Goal: Information Seeking & Learning: Learn about a topic

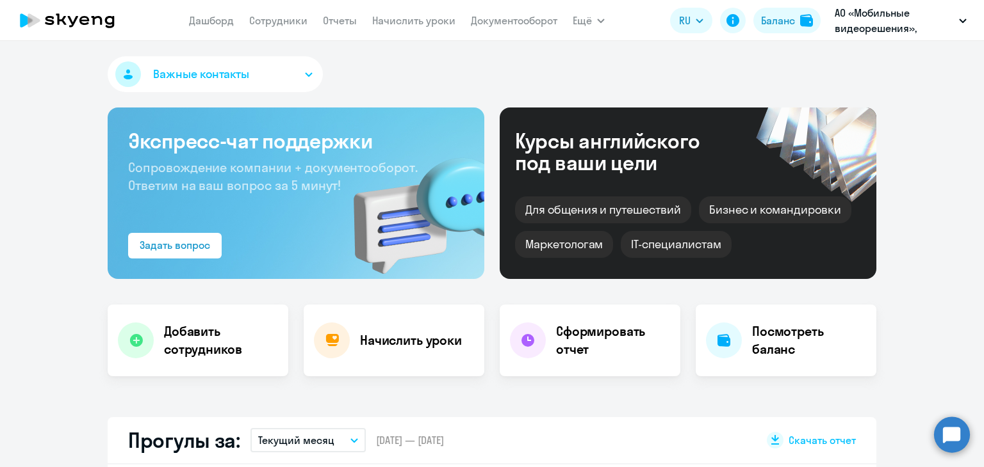
select select "30"
drag, startPoint x: 0, startPoint y: 0, endPoint x: 791, endPoint y: 15, distance: 790.9
click at [791, 15] on div "Баланс" at bounding box center [778, 20] width 34 height 15
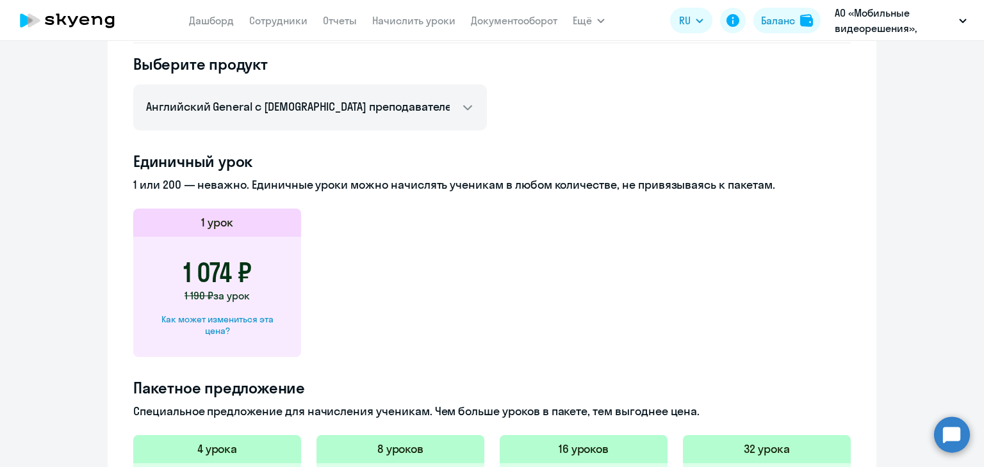
scroll to position [384, 0]
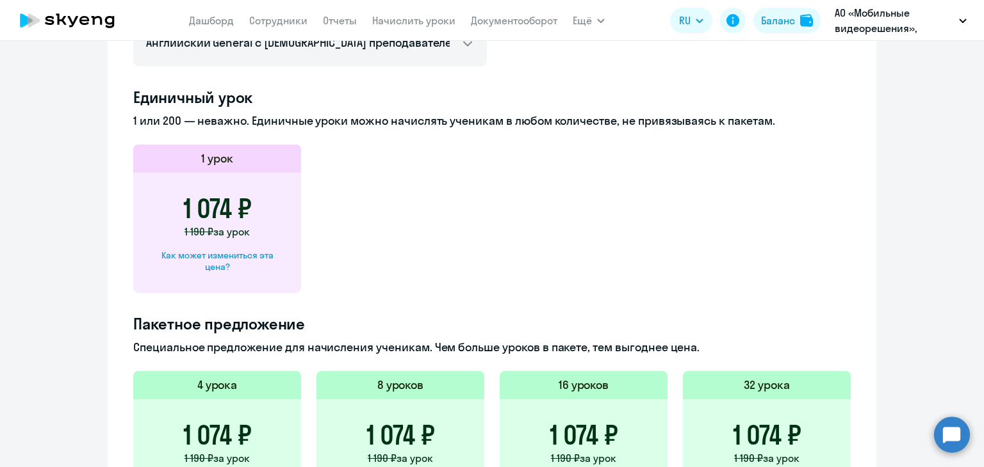
click at [437, 102] on h4 "Единичный урок" at bounding box center [491, 97] width 717 height 20
click at [462, 109] on div "Единичный урок 1 или 200 — неважно. Единичные уроки можно начислять ученикам в …" at bounding box center [491, 190] width 717 height 206
click at [463, 109] on div "Единичный урок 1 или 200 — неважно. Единичные уроки можно начислять ученикам в …" at bounding box center [491, 190] width 717 height 206
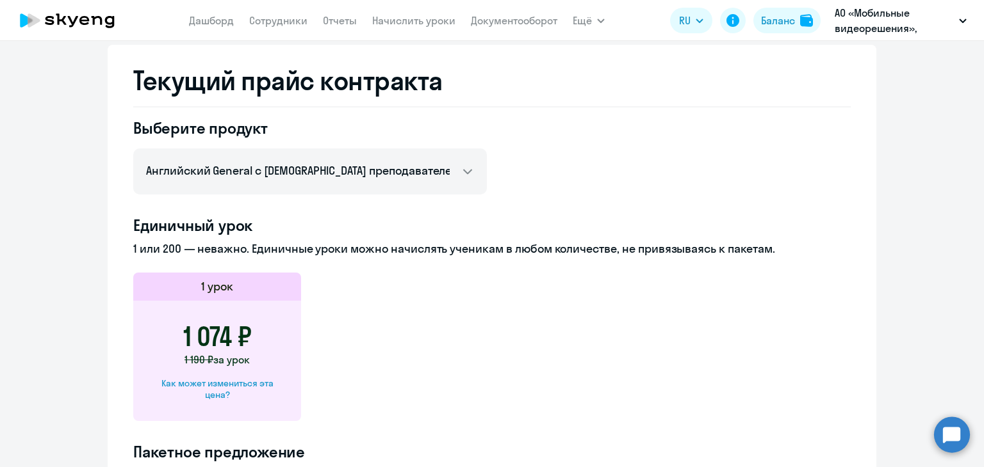
scroll to position [192, 0]
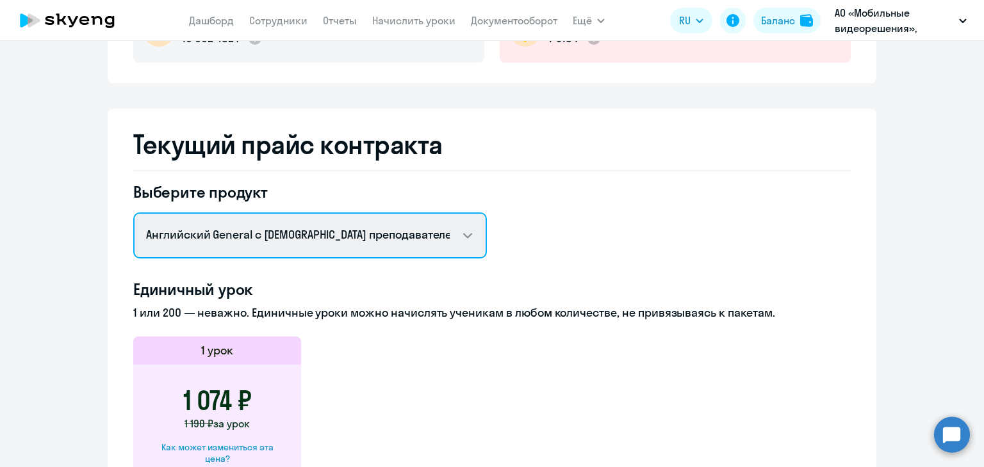
click at [314, 241] on select "Английский General с [DEMOGRAPHIC_DATA] преподавателем Английский General с [DE…" at bounding box center [309, 236] width 353 height 46
click at [133, 213] on select "Английский General с [DEMOGRAPHIC_DATA] преподавателем Английский General с [DE…" at bounding box center [309, 236] width 353 height 46
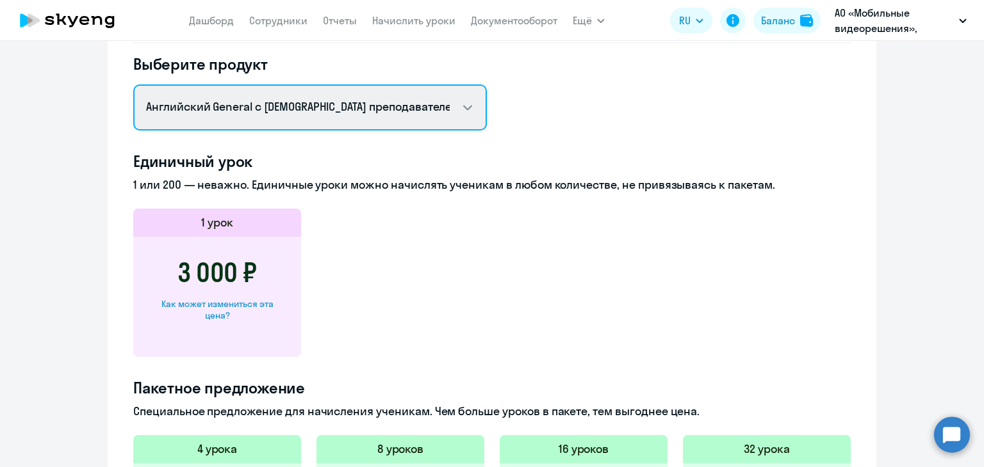
scroll to position [256, 0]
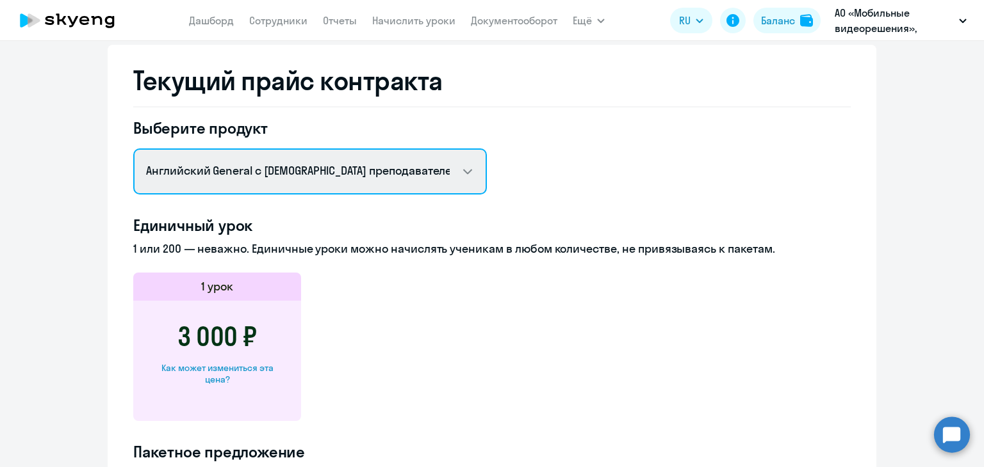
click at [352, 170] on select "Английский General с [DEMOGRAPHIC_DATA] преподавателем Английский General с [DE…" at bounding box center [309, 172] width 353 height 46
click at [394, 175] on select "Английский General с [DEMOGRAPHIC_DATA] преподавателем Английский General с [DE…" at bounding box center [309, 172] width 353 height 46
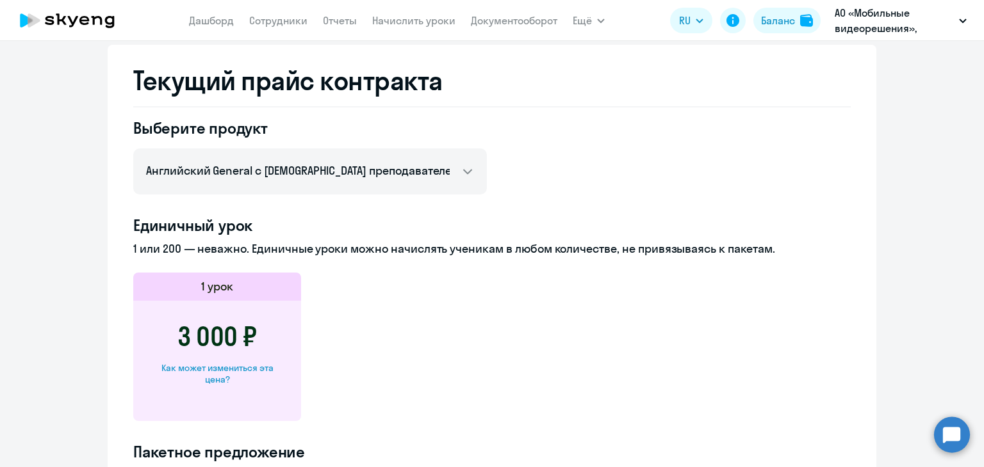
click at [574, 326] on app-price-card "1 урок 3 000 ₽ Как может измениться эта цена?" at bounding box center [491, 347] width 717 height 149
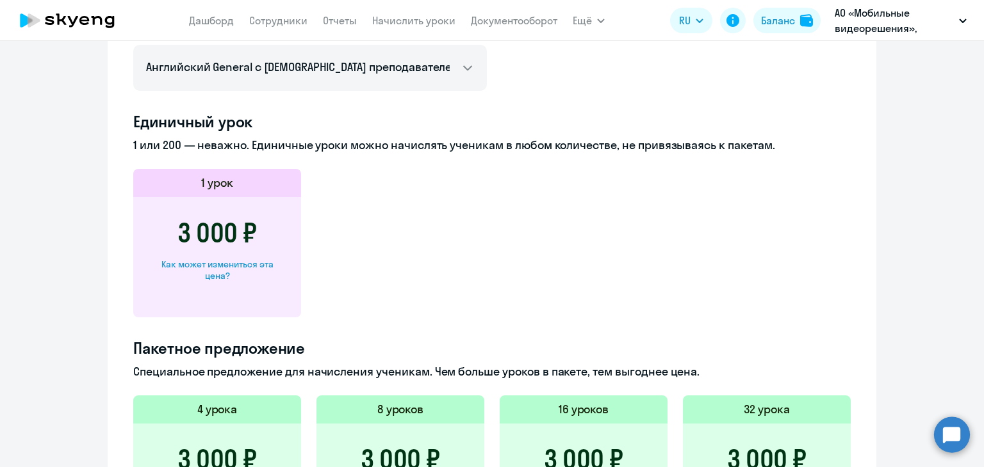
scroll to position [232, 0]
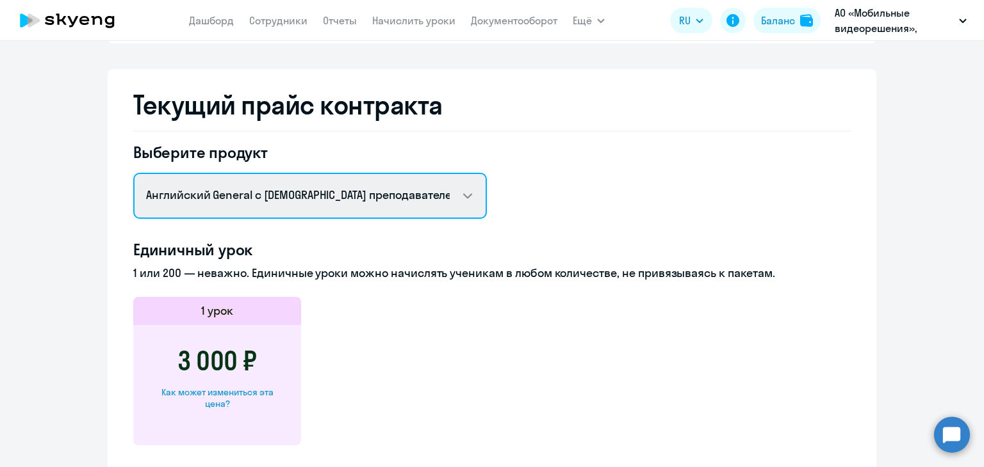
click at [259, 198] on select "Английский General с [DEMOGRAPHIC_DATA] преподавателем Английский General с [DE…" at bounding box center [309, 196] width 353 height 46
click at [133, 173] on select "Английский General с [DEMOGRAPHIC_DATA] преподавателем Английский General с [DE…" at bounding box center [309, 196] width 353 height 46
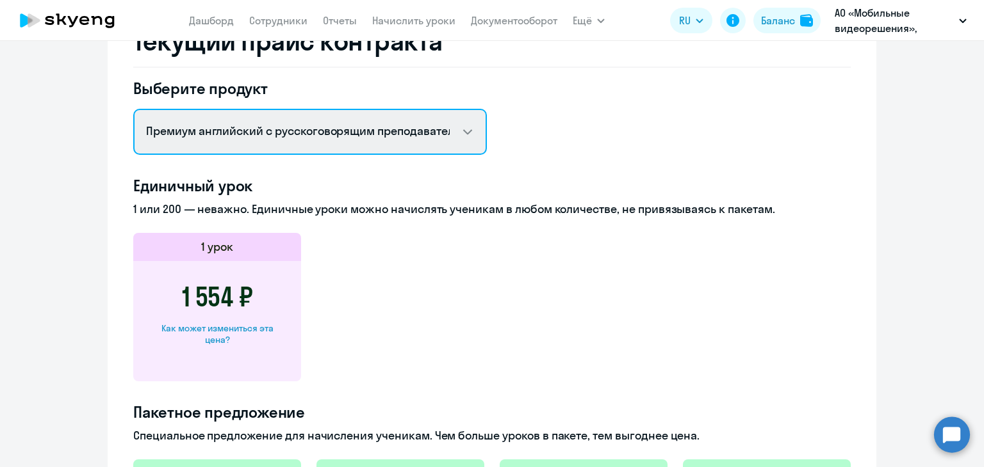
click at [398, 136] on select "Английский General с [DEMOGRAPHIC_DATA] преподавателем Английский General с [DE…" at bounding box center [309, 132] width 353 height 46
click at [133, 109] on select "Английский General с [DEMOGRAPHIC_DATA] преподавателем Английский General с [DE…" at bounding box center [309, 132] width 353 height 46
click at [402, 131] on select "Английский General с [DEMOGRAPHIC_DATA] преподавателем Английский General с [DE…" at bounding box center [309, 132] width 353 height 46
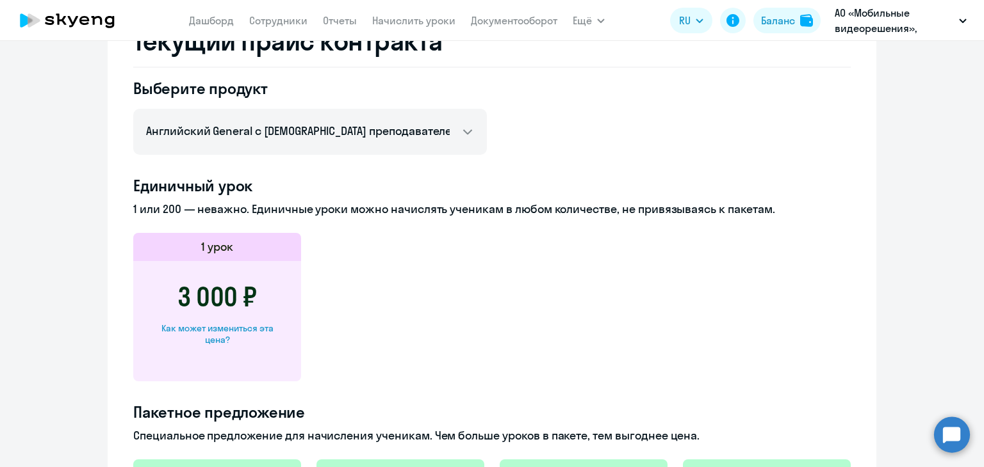
click at [640, 185] on h4 "Единичный урок" at bounding box center [491, 185] width 717 height 20
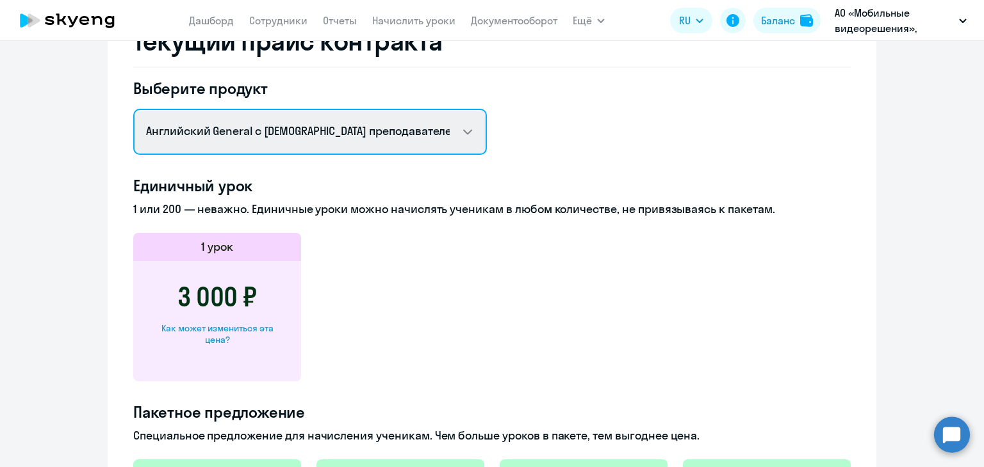
click at [411, 131] on select "Английский General с [DEMOGRAPHIC_DATA] преподавателем Английский General с [DE…" at bounding box center [309, 132] width 353 height 46
select select "english_adult_not_native_speaker"
click at [133, 109] on select "Английский General с [DEMOGRAPHIC_DATA] преподавателем Английский General с [DE…" at bounding box center [309, 132] width 353 height 46
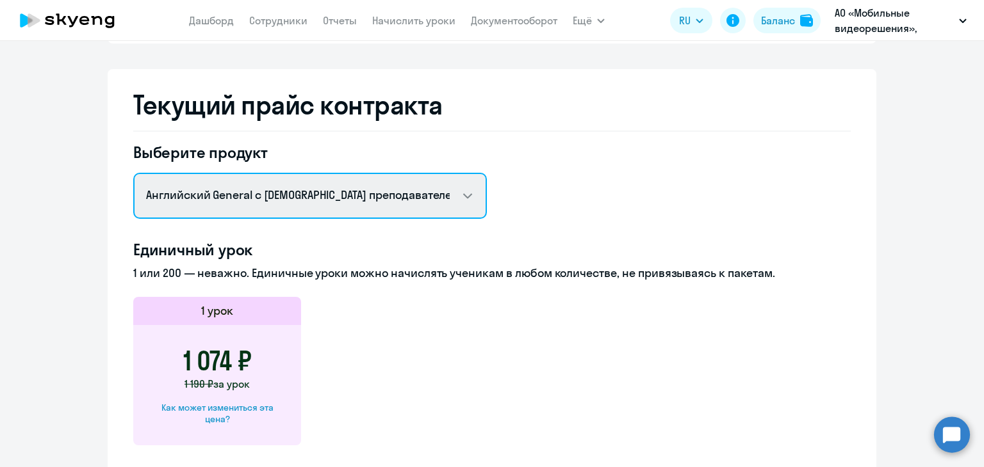
click at [411, 195] on select "Английский General с [DEMOGRAPHIC_DATA] преподавателем Английский General с [DE…" at bounding box center [309, 196] width 353 height 46
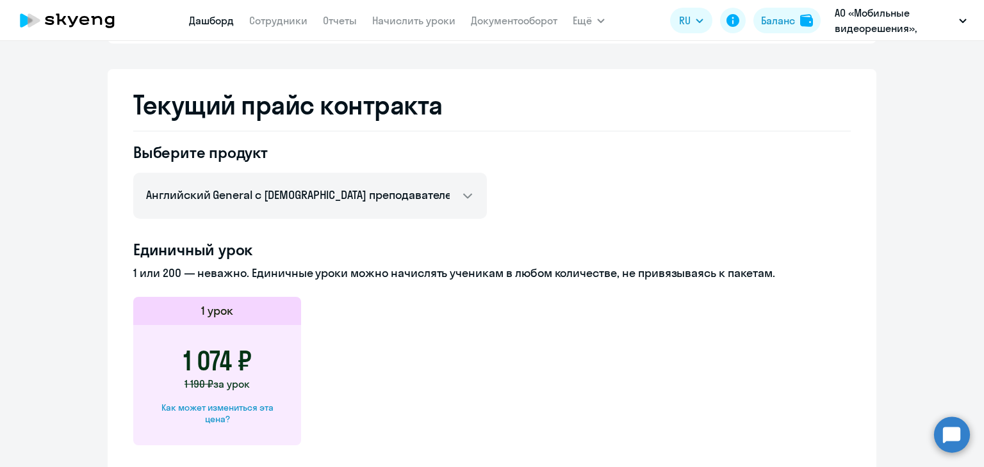
click at [206, 22] on link "Дашборд" at bounding box center [211, 20] width 45 height 13
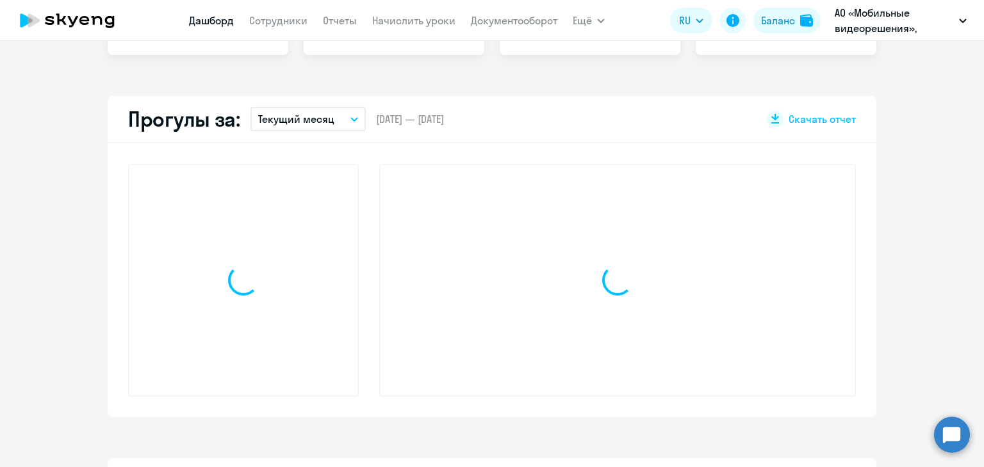
select select "30"
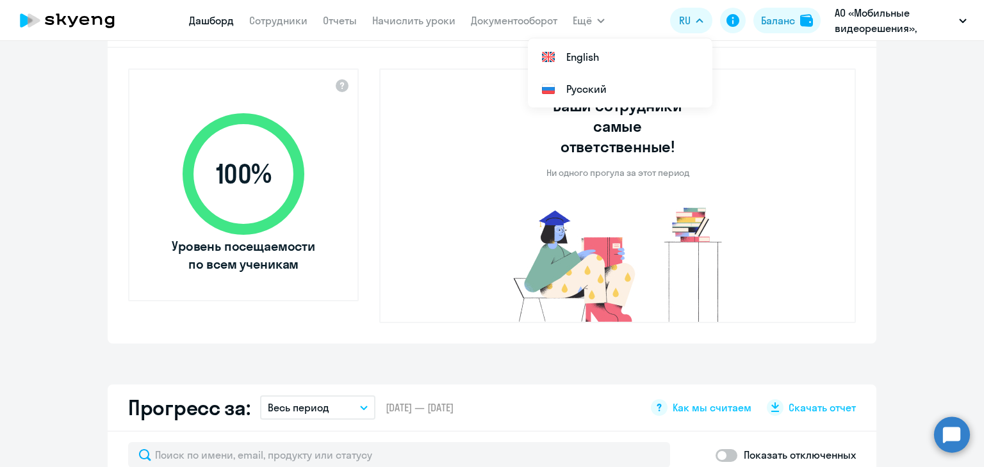
scroll to position [289, 0]
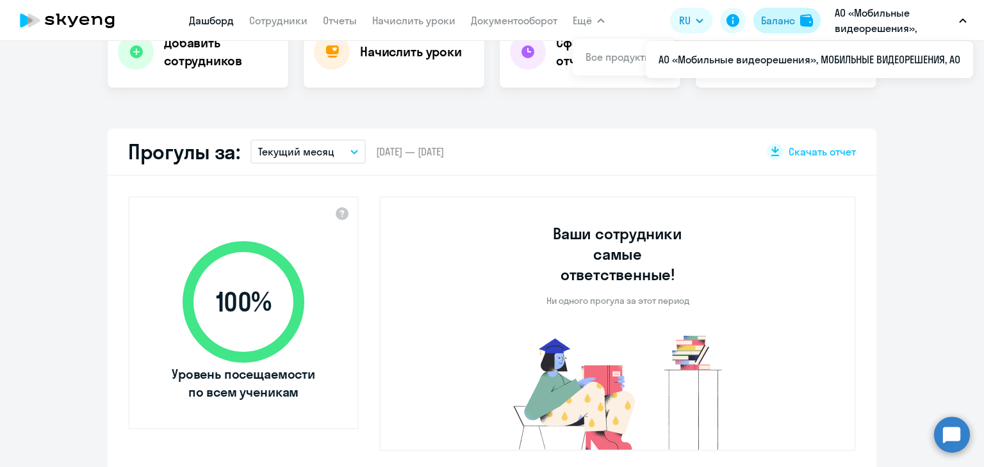
click at [776, 25] on div "Баланс" at bounding box center [778, 20] width 34 height 15
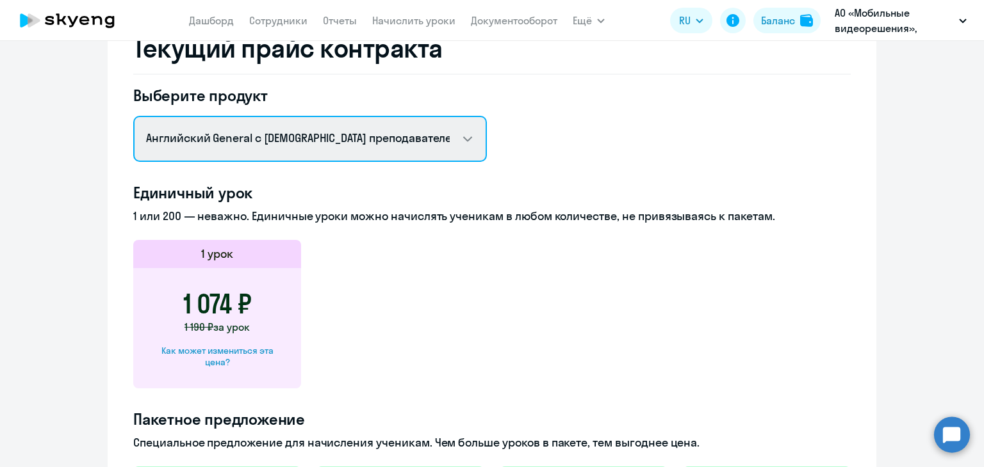
click at [331, 140] on select "Английский General с [DEMOGRAPHIC_DATA] преподавателем Английский General с [DE…" at bounding box center [309, 139] width 353 height 46
click at [133, 116] on select "Английский General с [DEMOGRAPHIC_DATA] преподавателем Английский General с [DE…" at bounding box center [309, 139] width 353 height 46
click at [316, 144] on select "Английский General с [DEMOGRAPHIC_DATA] преподавателем Английский General с [DE…" at bounding box center [309, 139] width 353 height 46
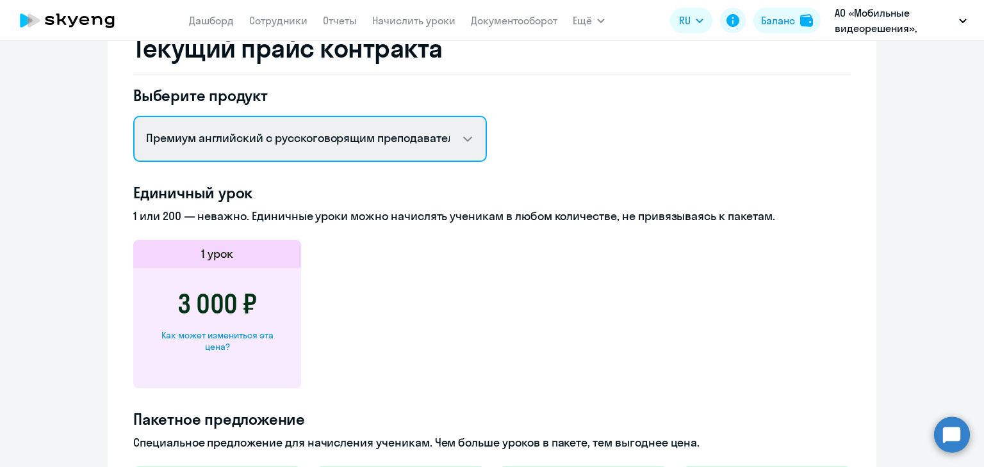
click at [133, 116] on select "Английский General с [DEMOGRAPHIC_DATA] преподавателем Английский General с [DE…" at bounding box center [309, 139] width 353 height 46
click at [350, 158] on select "Английский General с [DEMOGRAPHIC_DATA] преподавателем Английский General с [DE…" at bounding box center [309, 139] width 353 height 46
select select "english_adult_native_speaker"
click at [133, 116] on select "Английский General с [DEMOGRAPHIC_DATA] преподавателем Английский General с [DE…" at bounding box center [309, 139] width 353 height 46
click at [462, 133] on select "Английский General с [DEMOGRAPHIC_DATA] преподавателем Английский General с [DE…" at bounding box center [309, 139] width 353 height 46
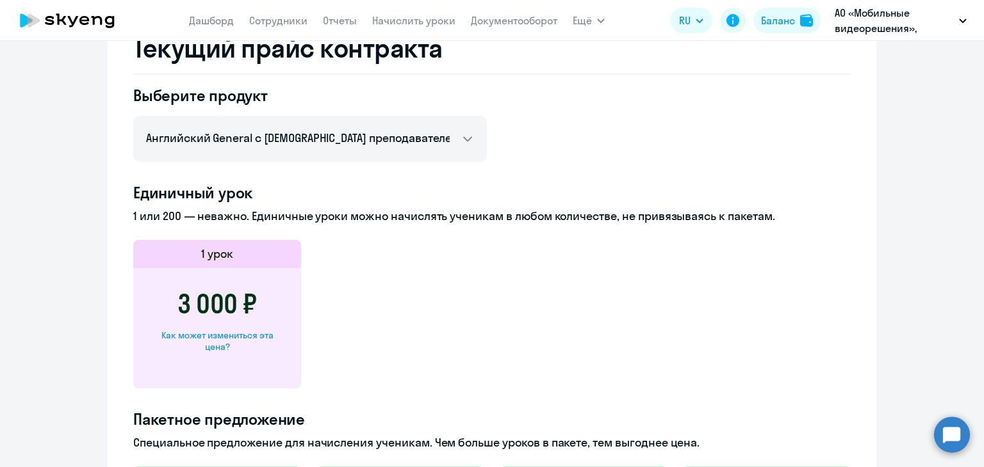
click at [684, 268] on app-price-card "1 урок 3 000 ₽ Как может измениться эта цена?" at bounding box center [491, 314] width 717 height 149
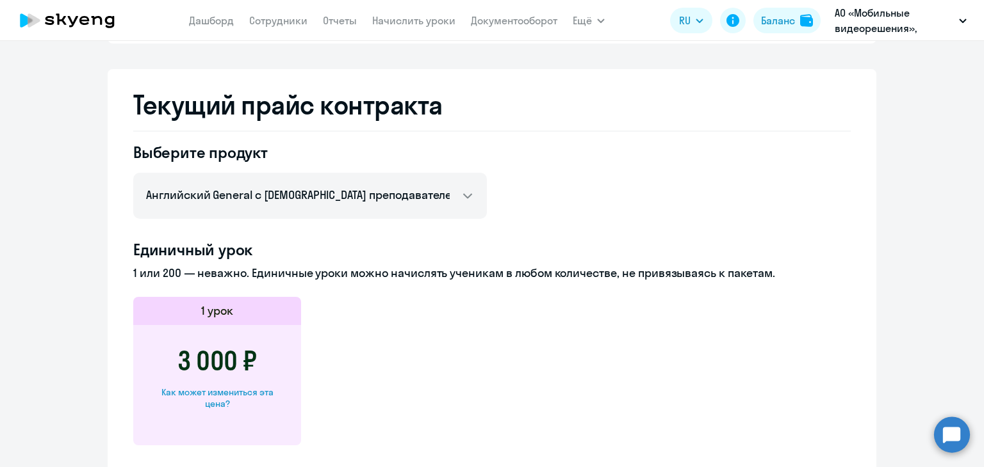
scroll to position [168, 0]
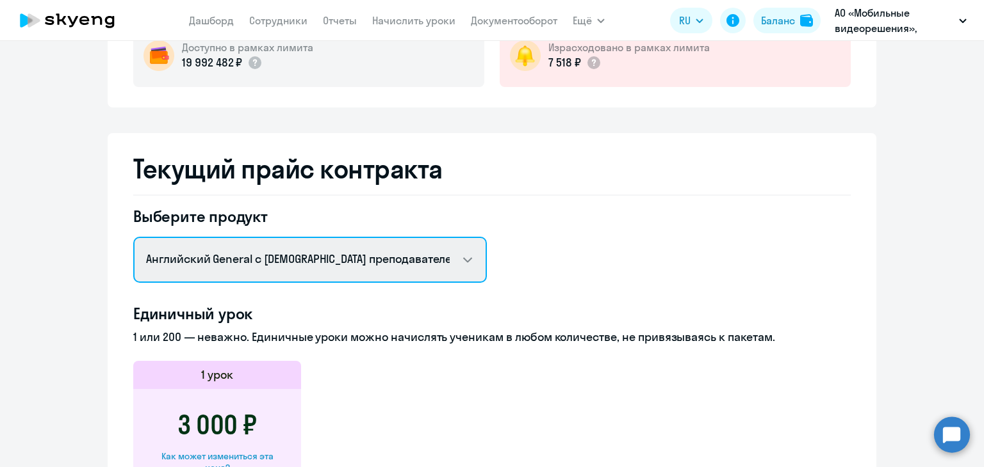
click at [420, 255] on select "Английский General с [DEMOGRAPHIC_DATA] преподавателем Английский General с [DE…" at bounding box center [309, 260] width 353 height 46
